Goal: Book appointment/travel/reservation

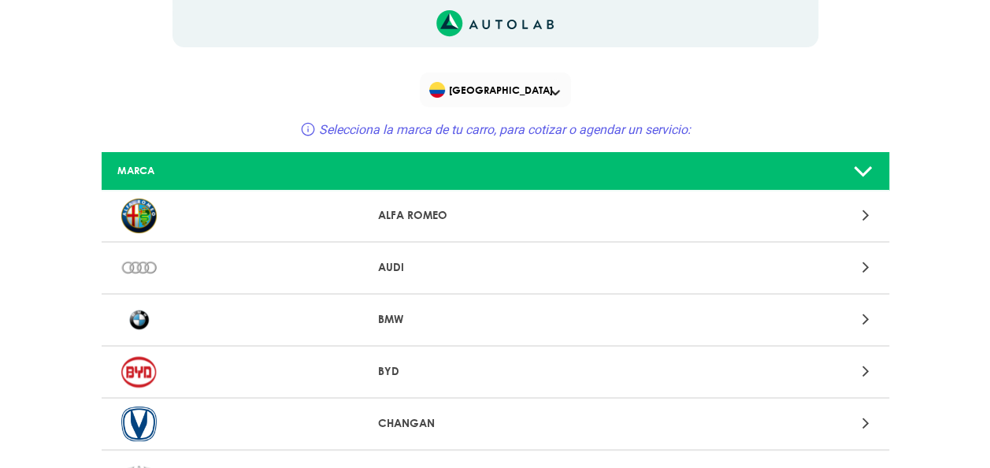
click at [502, 93] on span "[GEOGRAPHIC_DATA]" at bounding box center [496, 90] width 135 height 22
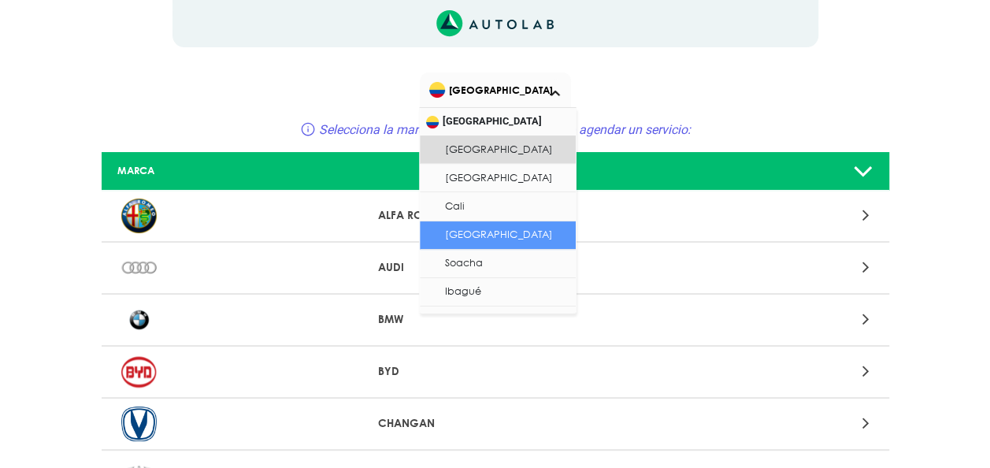
click at [498, 235] on li "[GEOGRAPHIC_DATA]" at bounding box center [498, 235] width 156 height 28
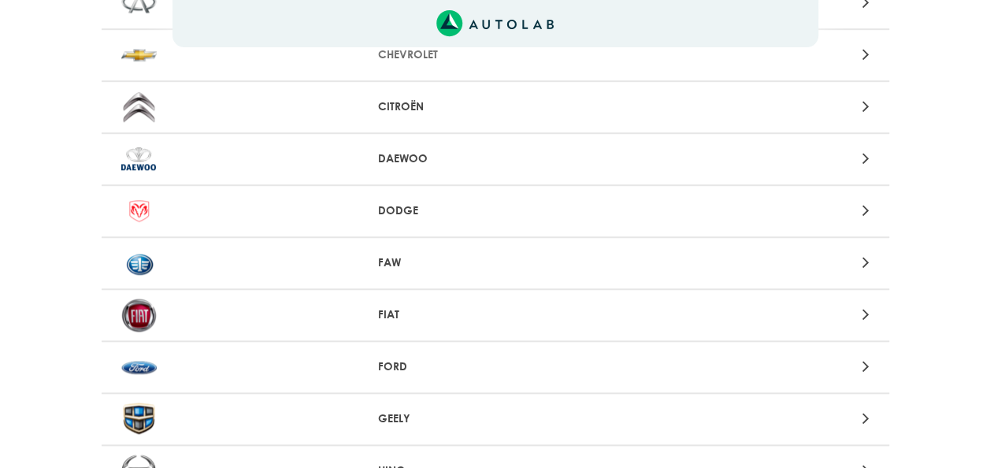
scroll to position [551, 0]
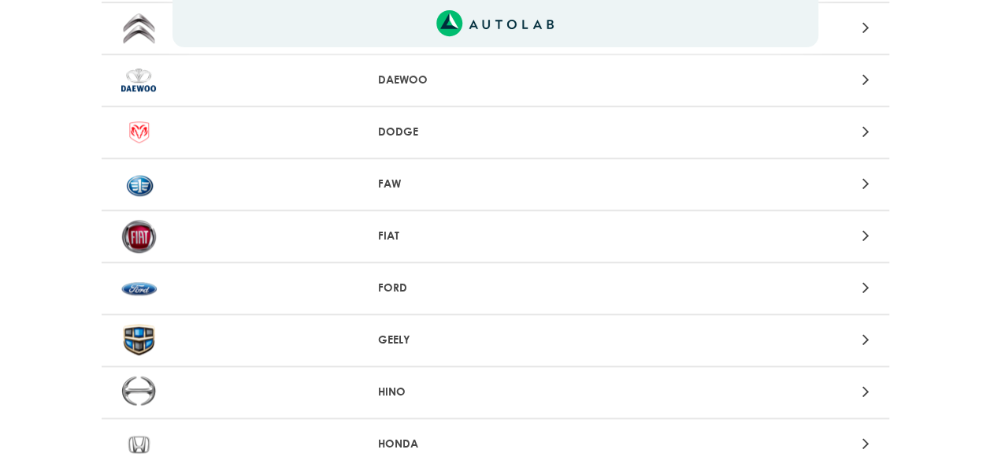
click at [498, 235] on p "FIAT" at bounding box center [495, 236] width 234 height 17
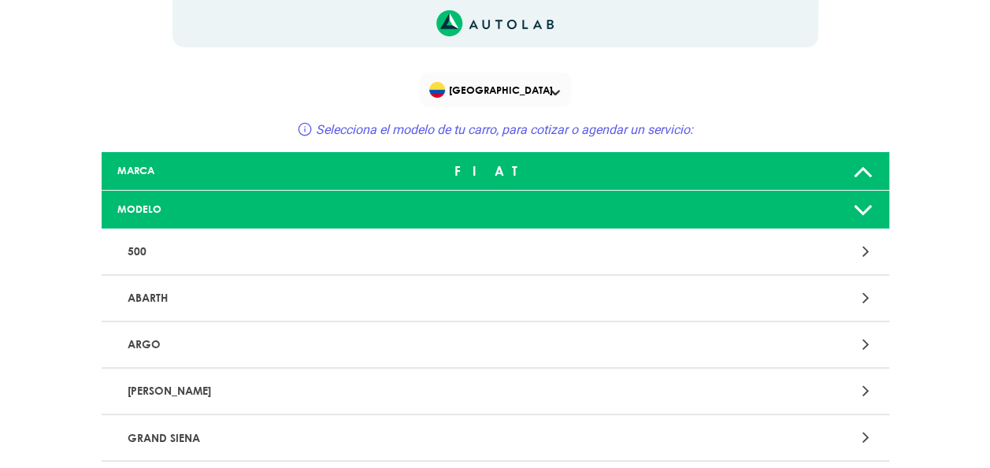
click at [491, 246] on p "500" at bounding box center [366, 251] width 491 height 29
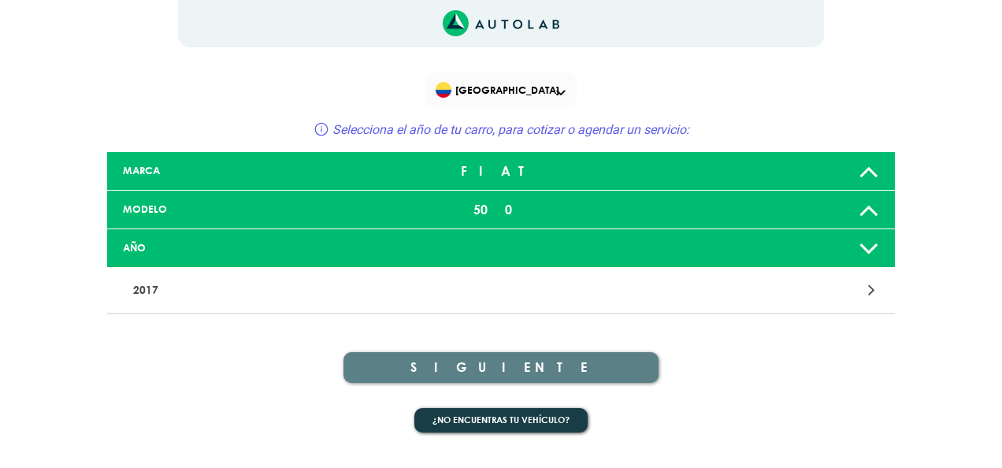
click at [477, 287] on p "2017" at bounding box center [372, 290] width 491 height 29
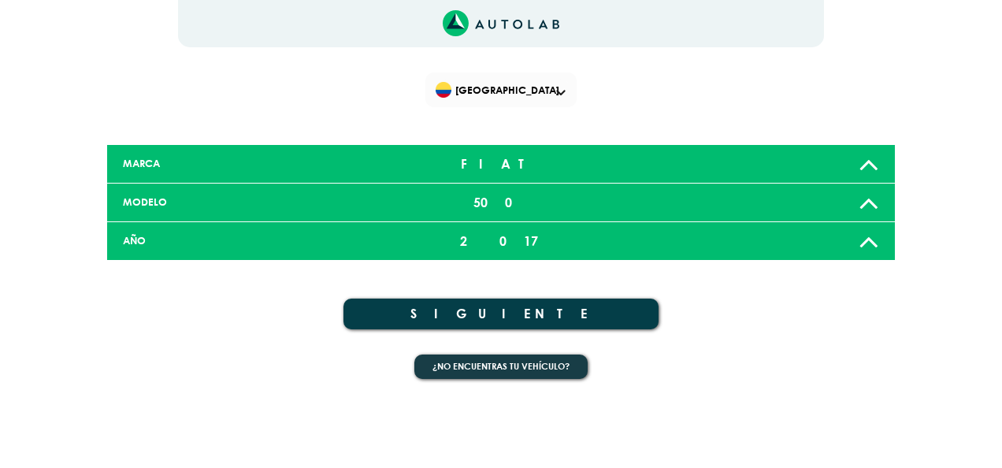
click at [477, 321] on button "SIGUIENTE" at bounding box center [500, 313] width 315 height 31
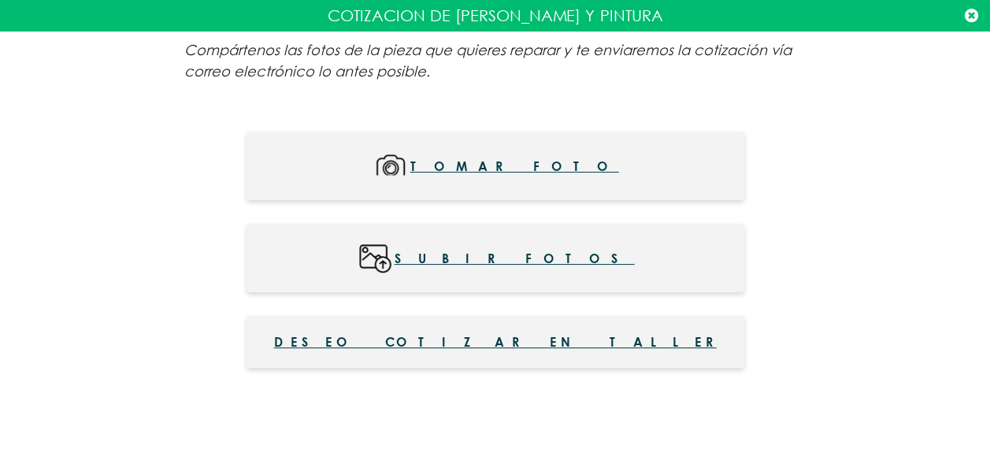
click at [972, 13] on icon at bounding box center [971, 16] width 13 height 16
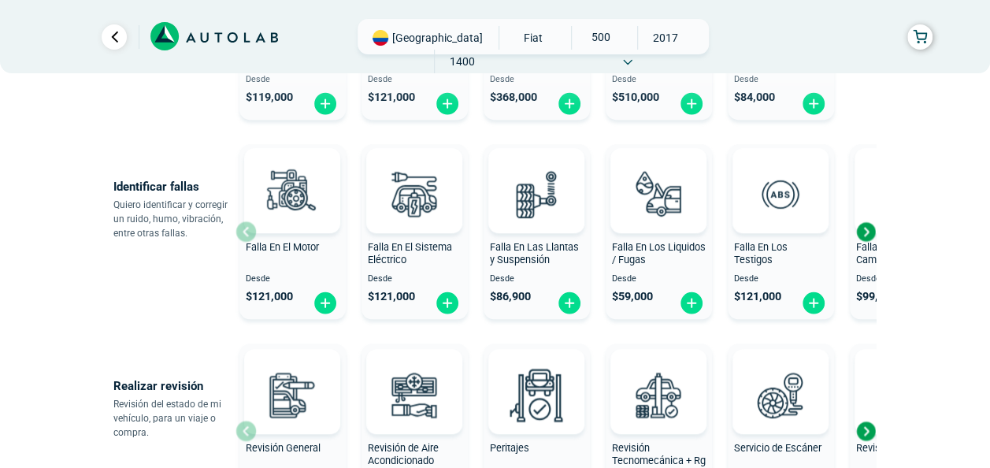
scroll to position [394, 0]
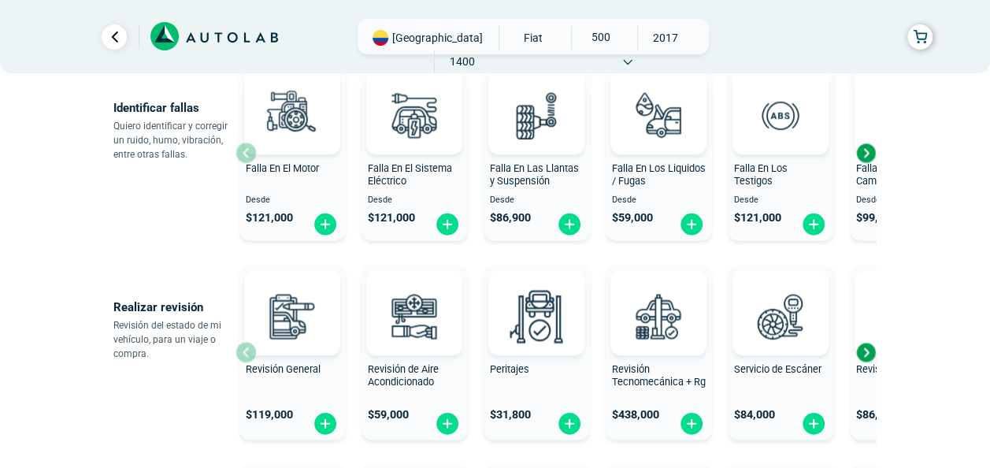
click at [870, 151] on div "Next slide" at bounding box center [866, 153] width 24 height 24
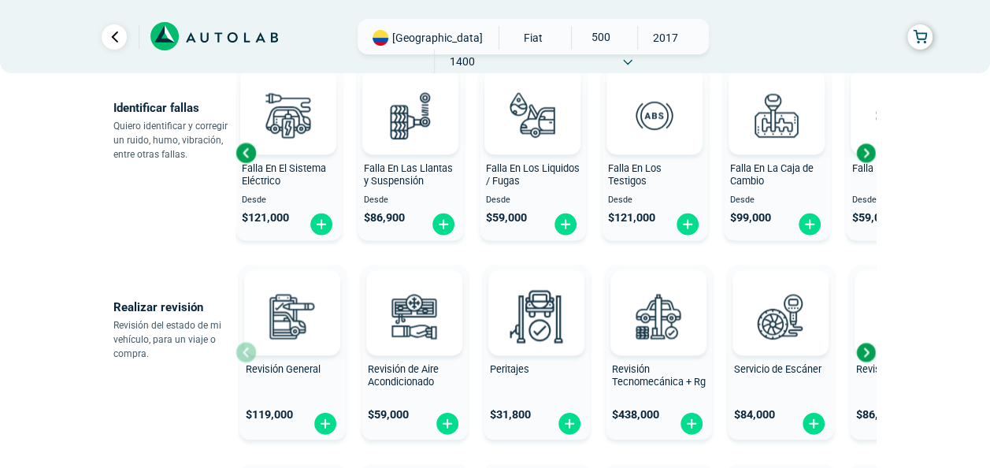
click at [870, 151] on div "Next slide" at bounding box center [866, 153] width 24 height 24
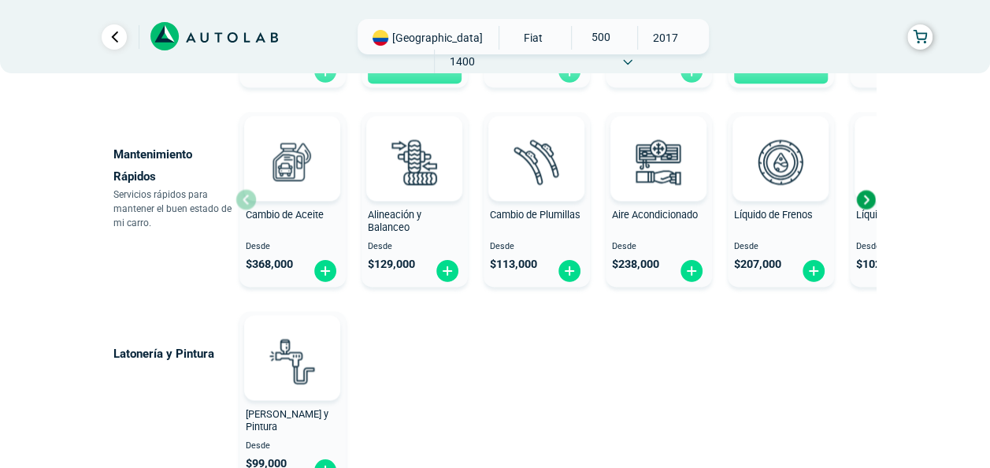
scroll to position [1024, 0]
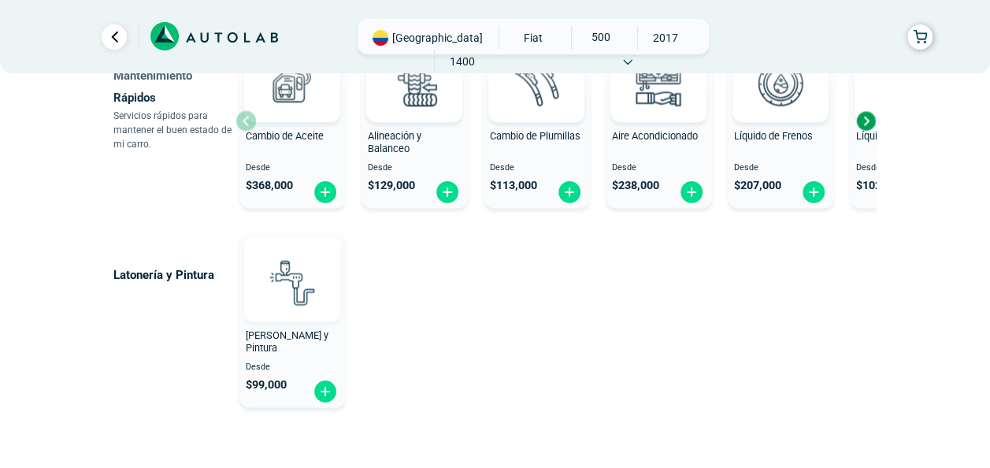
click at [288, 276] on img at bounding box center [291, 281] width 69 height 69
